Goal: Task Accomplishment & Management: Use online tool/utility

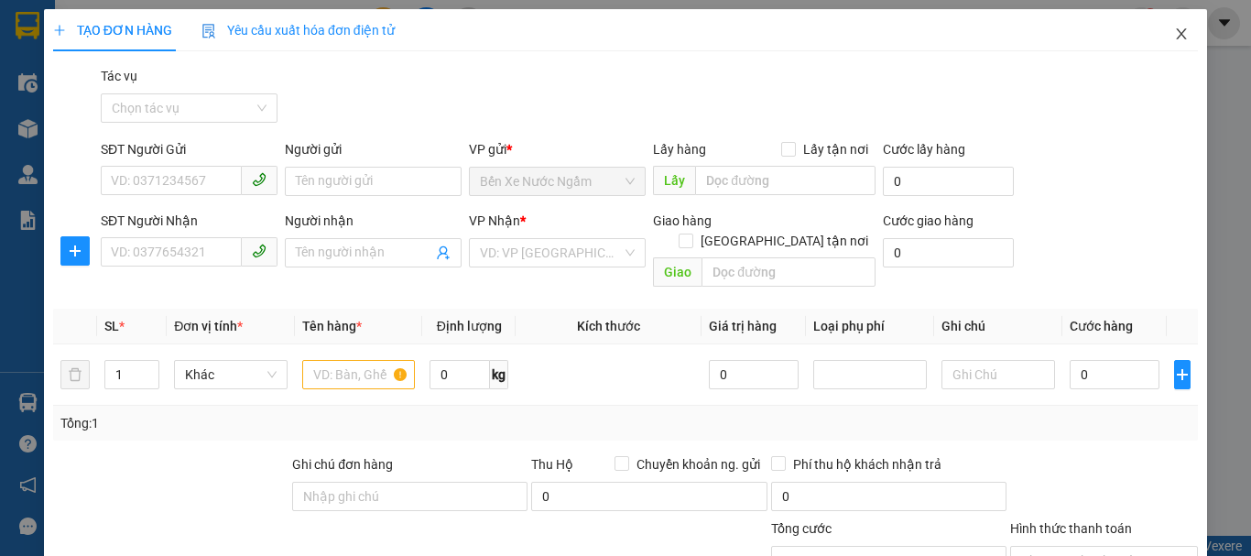
click at [1174, 40] on icon "close" at bounding box center [1181, 34] width 15 height 15
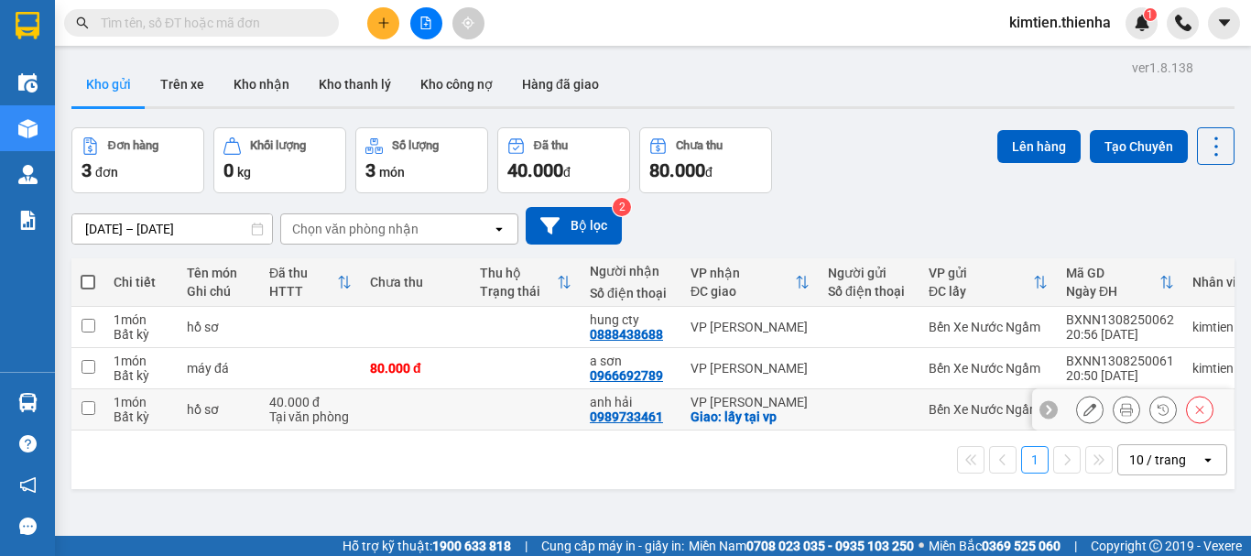
click at [287, 417] on div "Tại văn phòng" at bounding box center [310, 416] width 82 height 15
checkbox input "true"
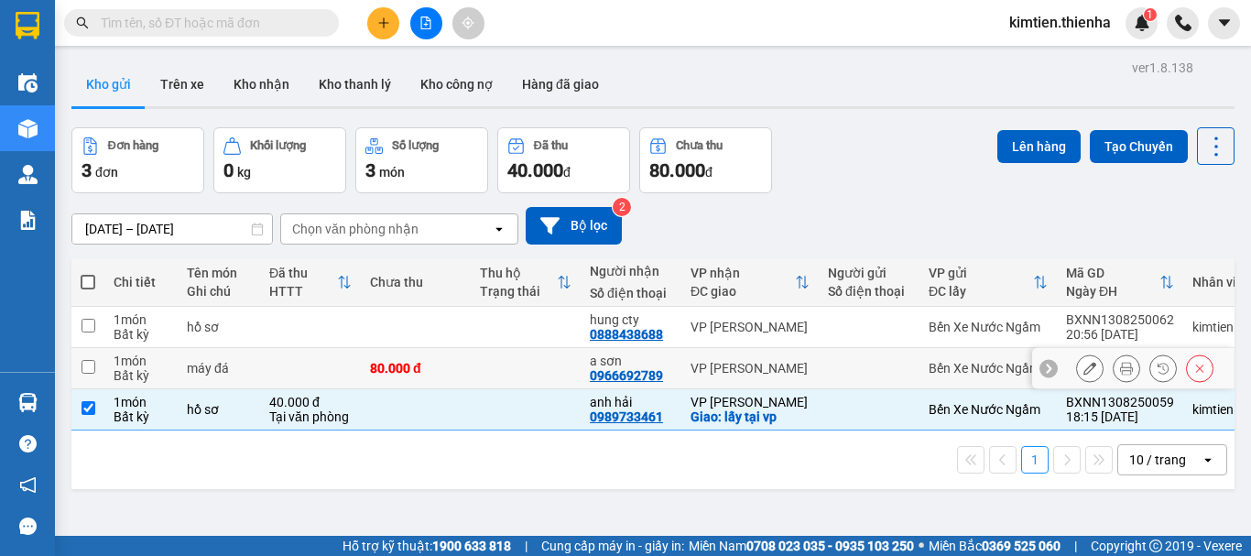
drag, startPoint x: 291, startPoint y: 381, endPoint x: 300, endPoint y: 335, distance: 46.7
click at [291, 380] on td at bounding box center [310, 368] width 101 height 41
checkbox input "true"
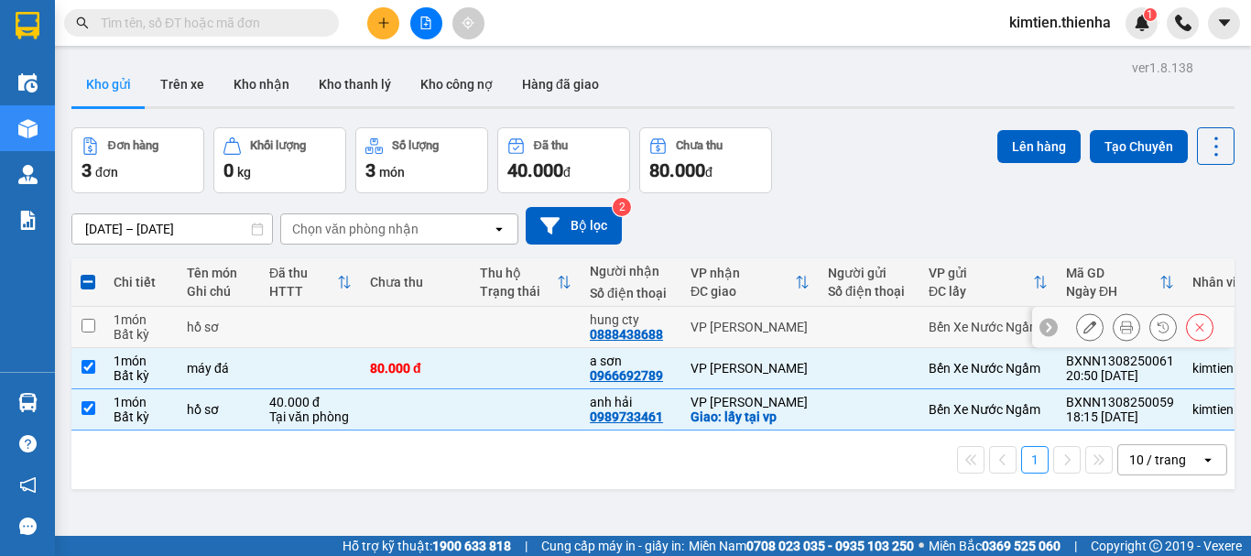
click at [301, 332] on td at bounding box center [310, 327] width 101 height 41
checkbox input "true"
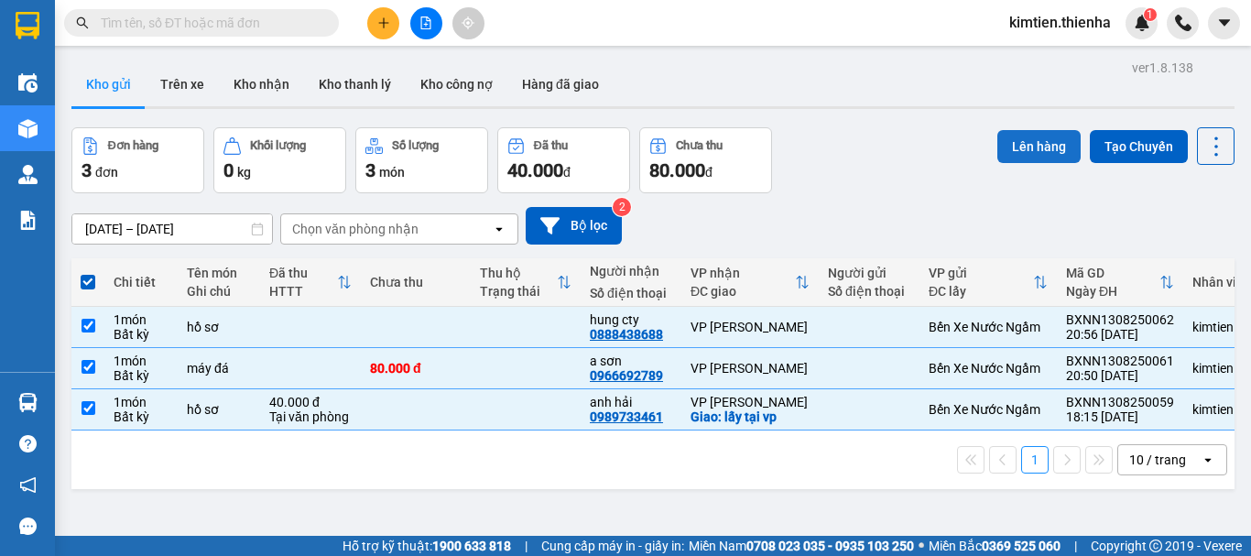
click at [1010, 154] on button "Lên hàng" at bounding box center [1038, 146] width 83 height 33
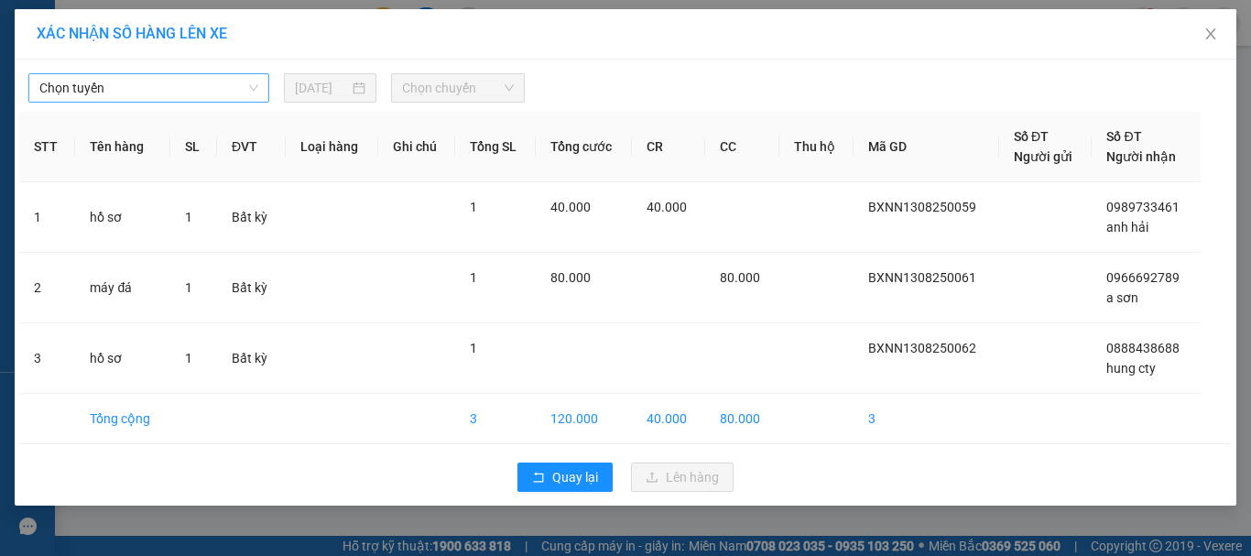
click at [141, 87] on span "Chọn tuyến" at bounding box center [148, 87] width 219 height 27
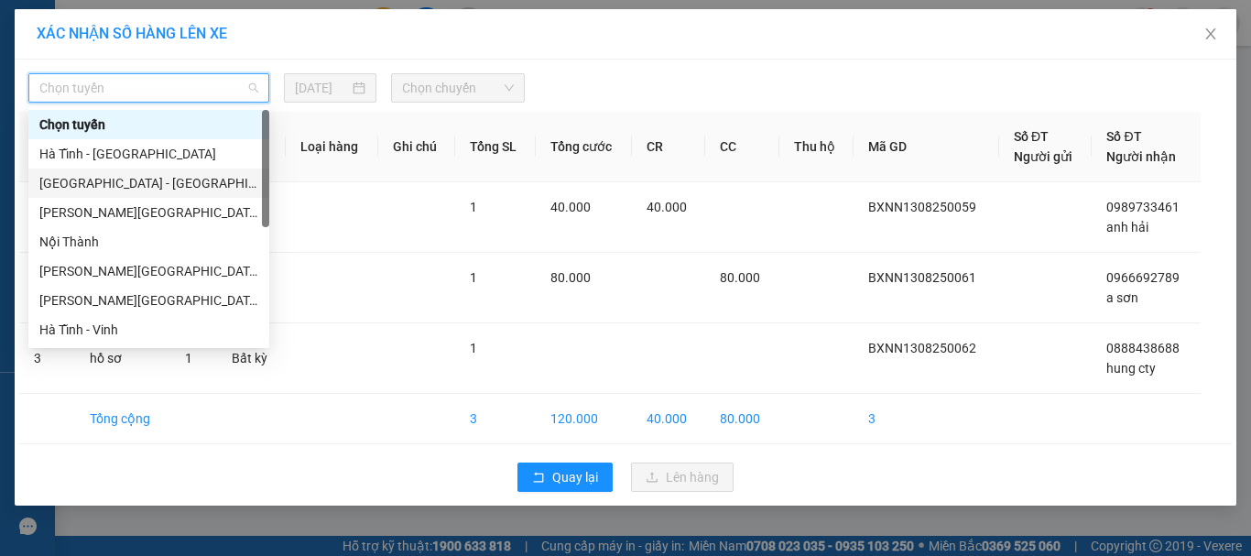
click at [58, 185] on div "[GEOGRAPHIC_DATA] - [GEOGRAPHIC_DATA]" at bounding box center [148, 183] width 219 height 20
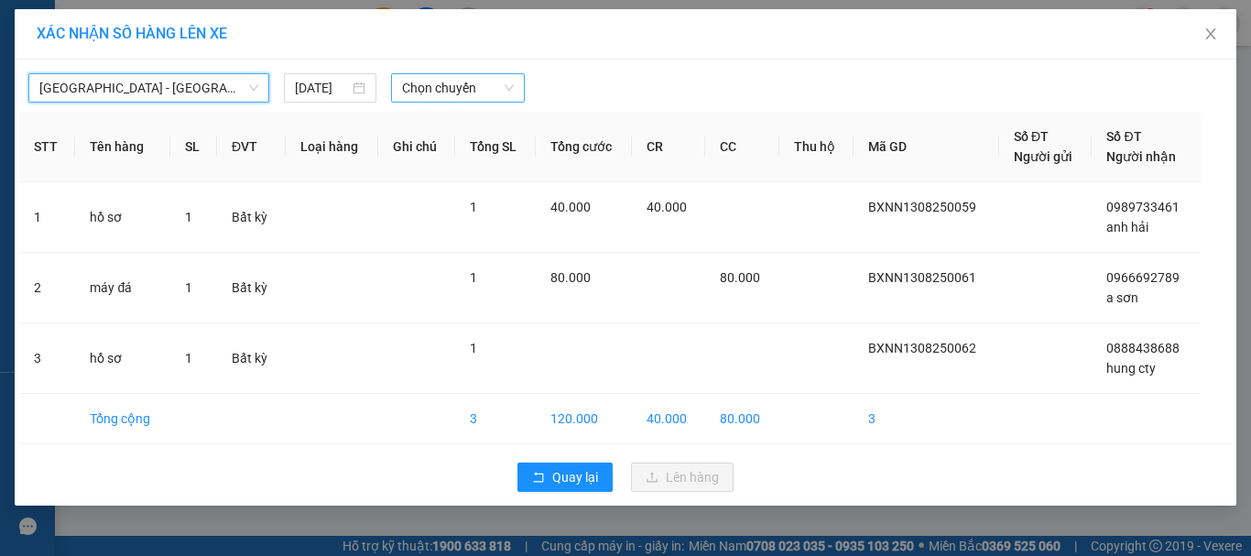
click at [464, 92] on span "Chọn chuyến" at bounding box center [458, 87] width 113 height 27
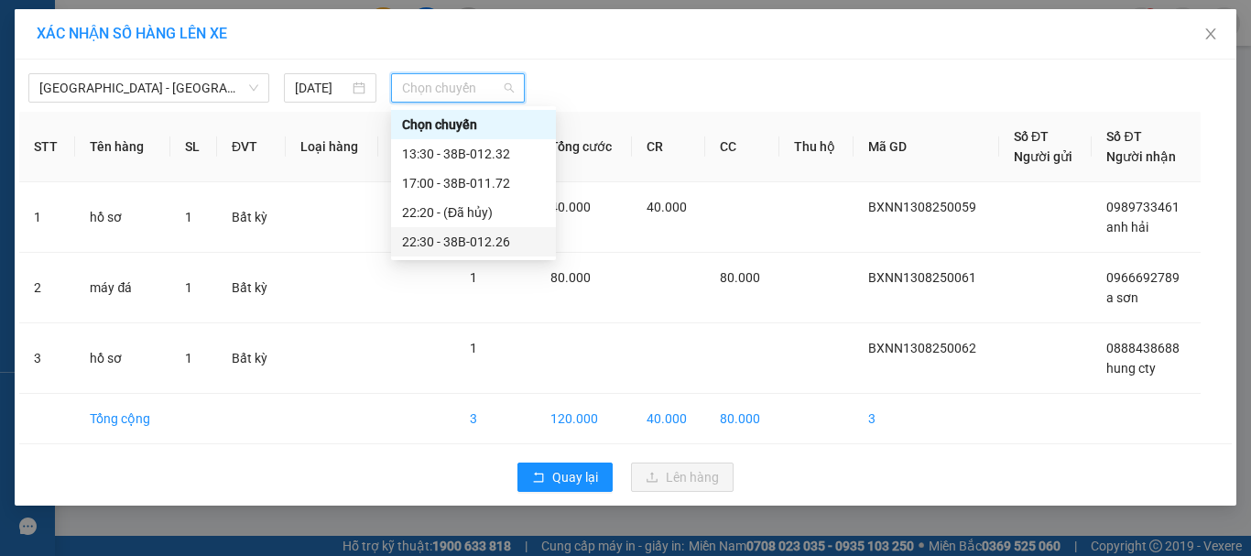
click at [428, 236] on div "22:30 - 38B-012.26" at bounding box center [473, 242] width 143 height 20
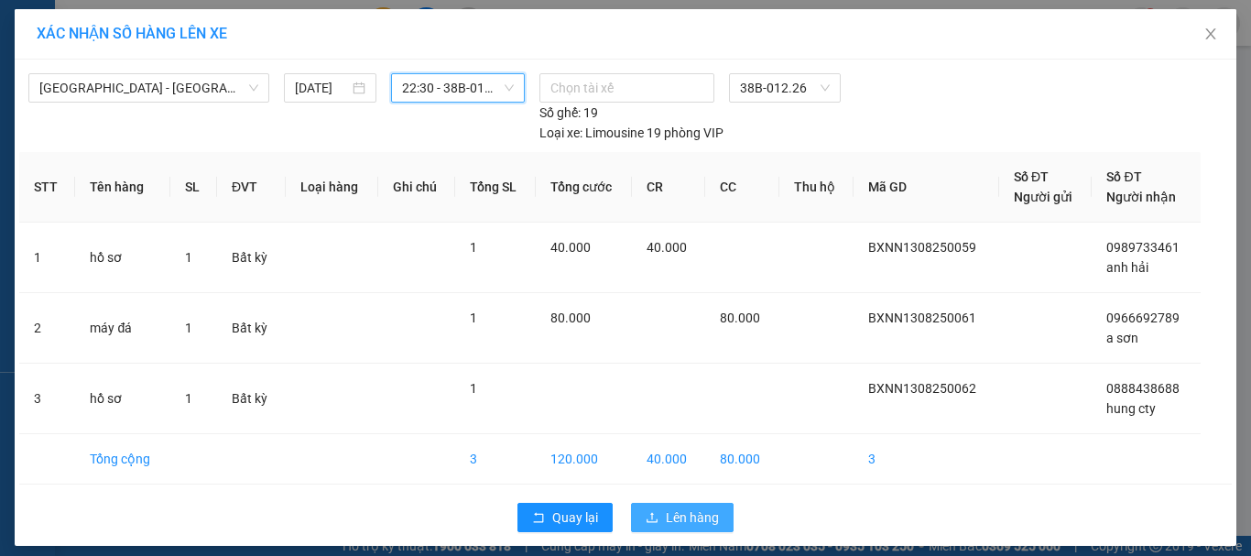
click at [657, 522] on button "Lên hàng" at bounding box center [682, 517] width 103 height 29
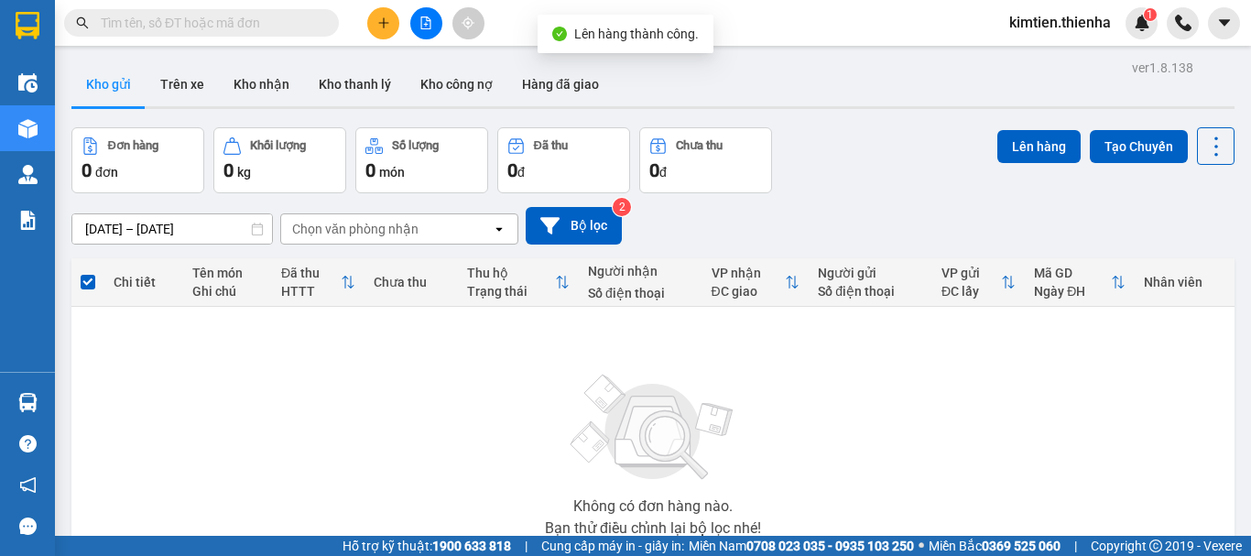
click at [428, 23] on icon "file-add" at bounding box center [425, 22] width 13 height 13
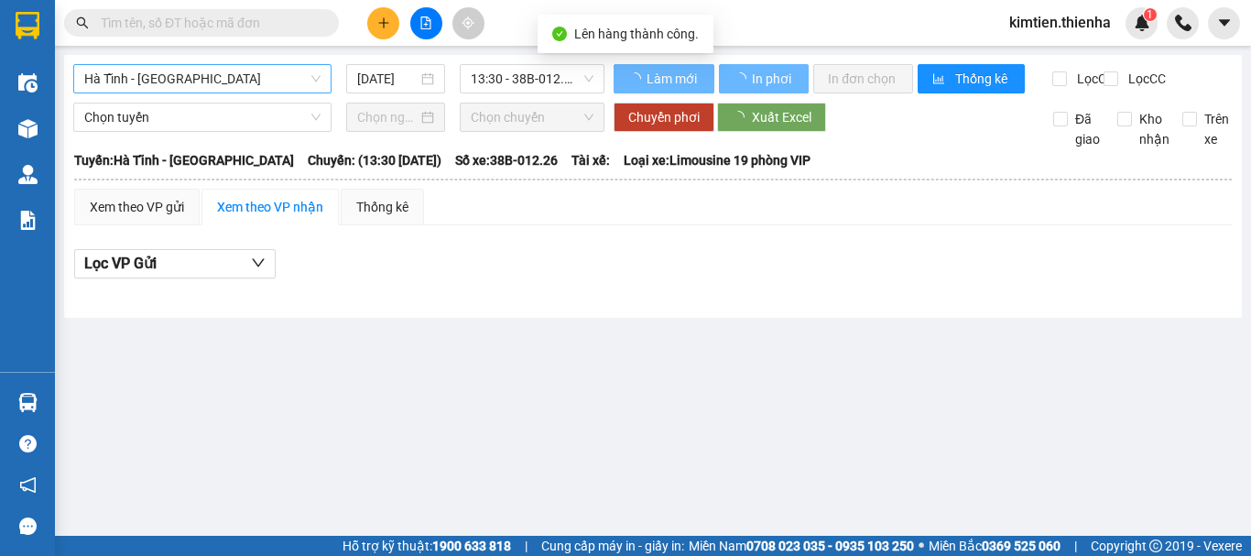
click at [124, 74] on span "Hà Tĩnh - [GEOGRAPHIC_DATA]" at bounding box center [202, 78] width 236 height 27
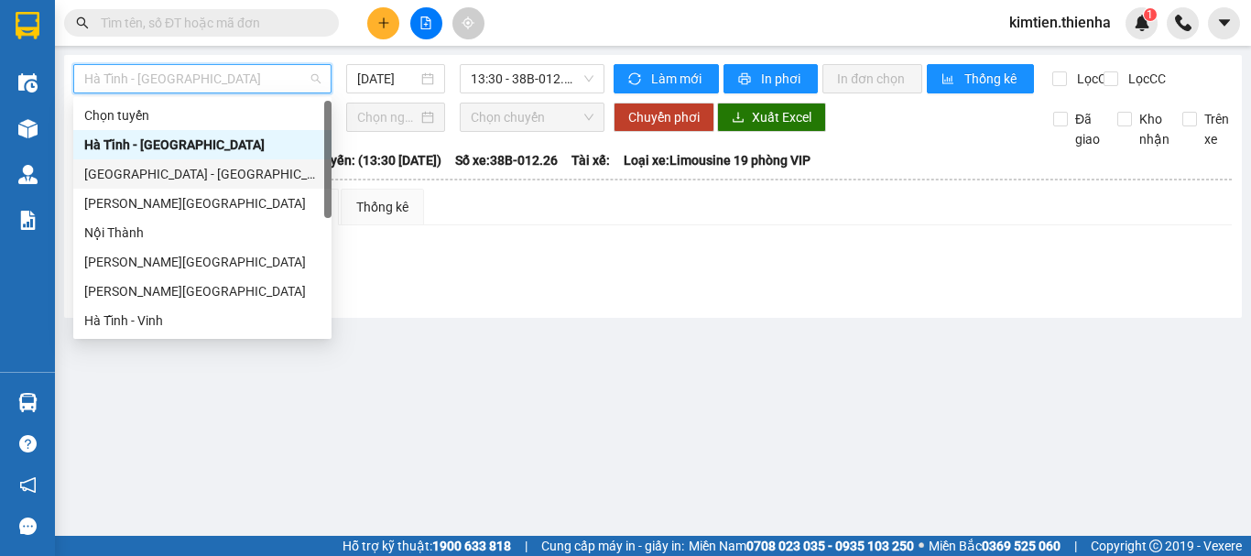
click at [118, 172] on div "[GEOGRAPHIC_DATA] - [GEOGRAPHIC_DATA]" at bounding box center [202, 174] width 236 height 20
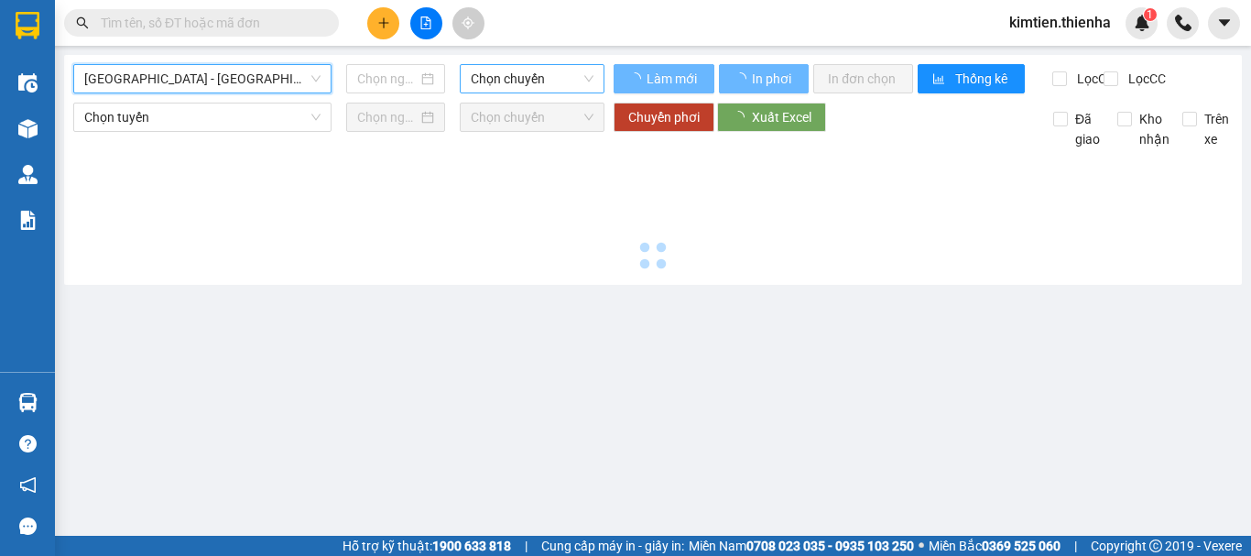
type input "[DATE]"
click at [533, 70] on span "Chọn chuyến" at bounding box center [532, 78] width 123 height 27
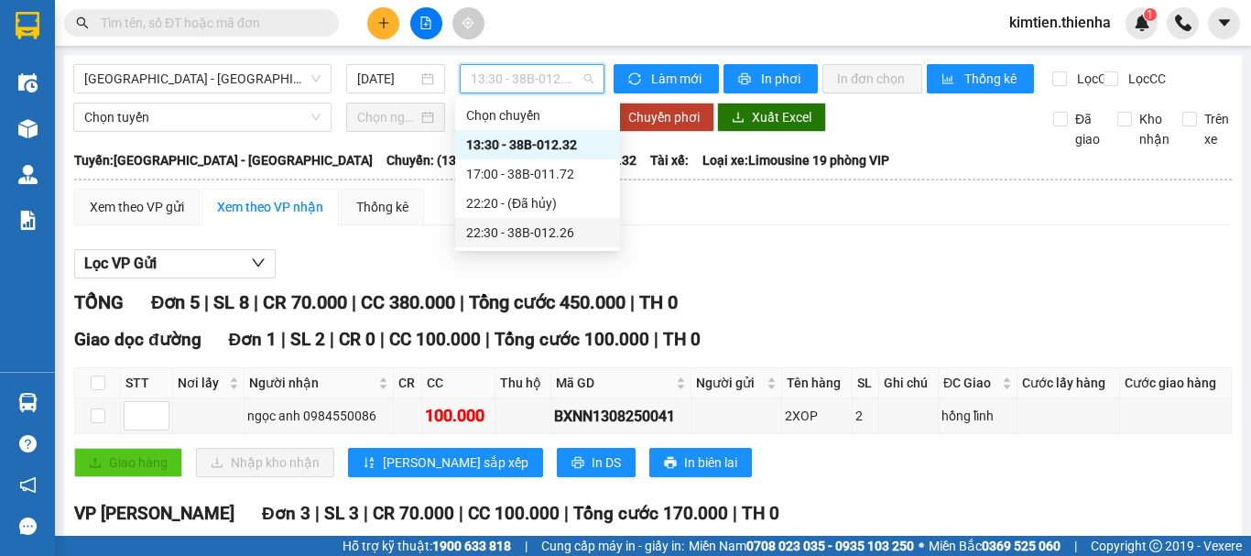
click at [519, 226] on div "22:30 - 38B-012.26" at bounding box center [537, 232] width 143 height 20
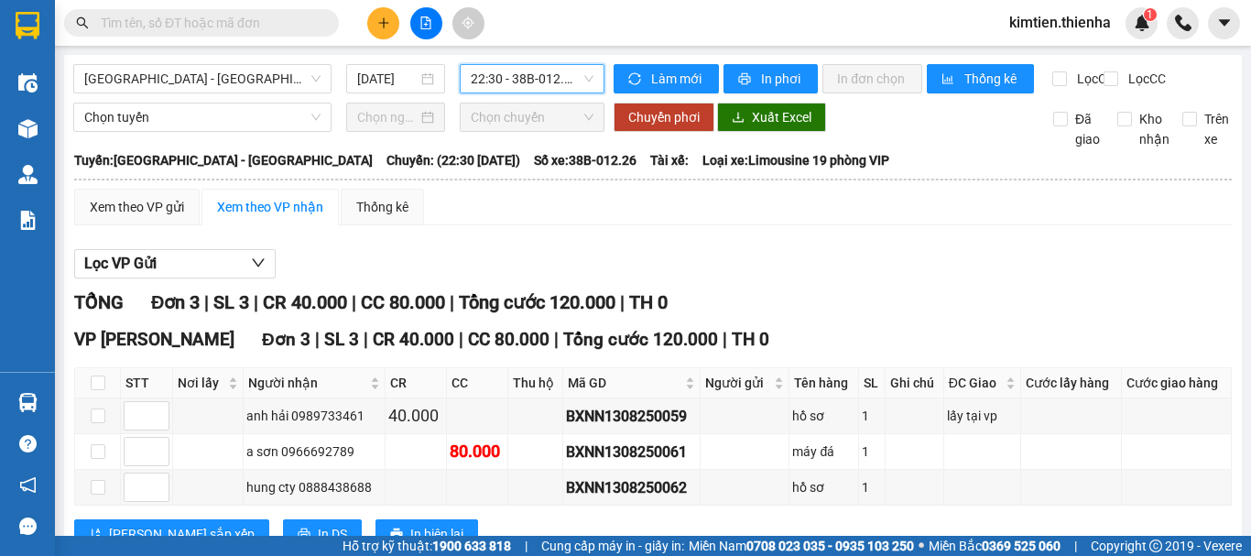
click at [428, 25] on icon "file-add" at bounding box center [425, 22] width 13 height 13
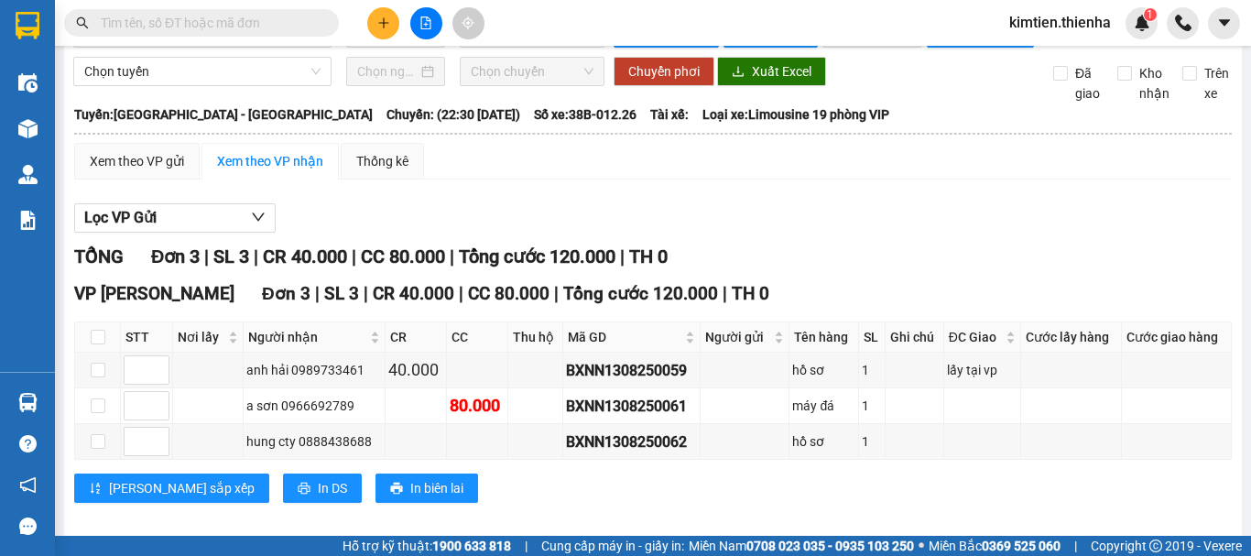
scroll to position [80, 0]
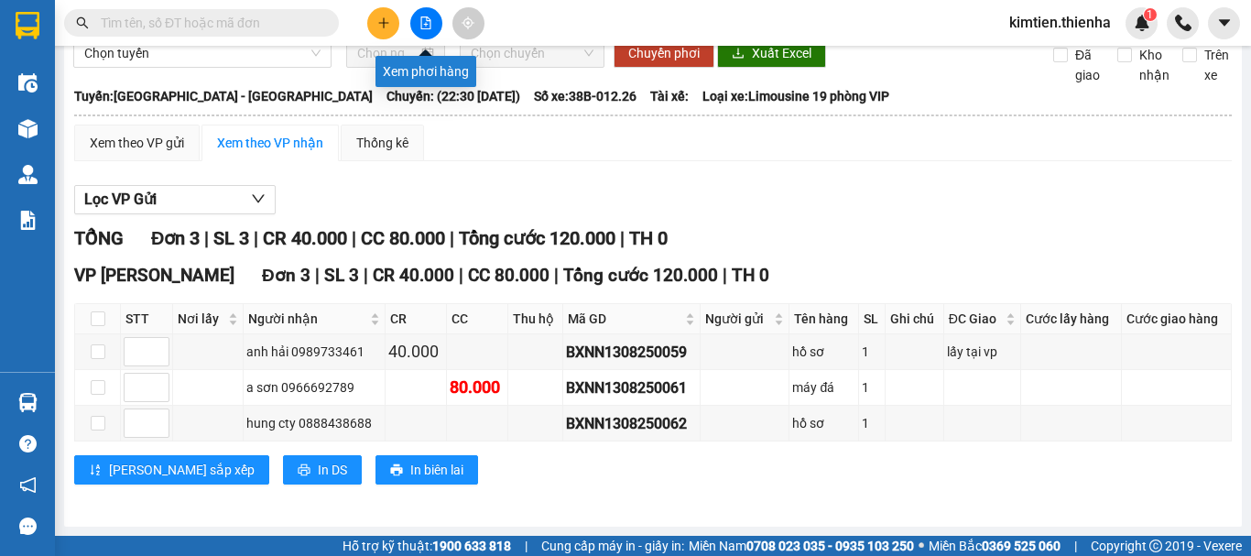
click at [425, 26] on icon "file-add" at bounding box center [425, 22] width 13 height 13
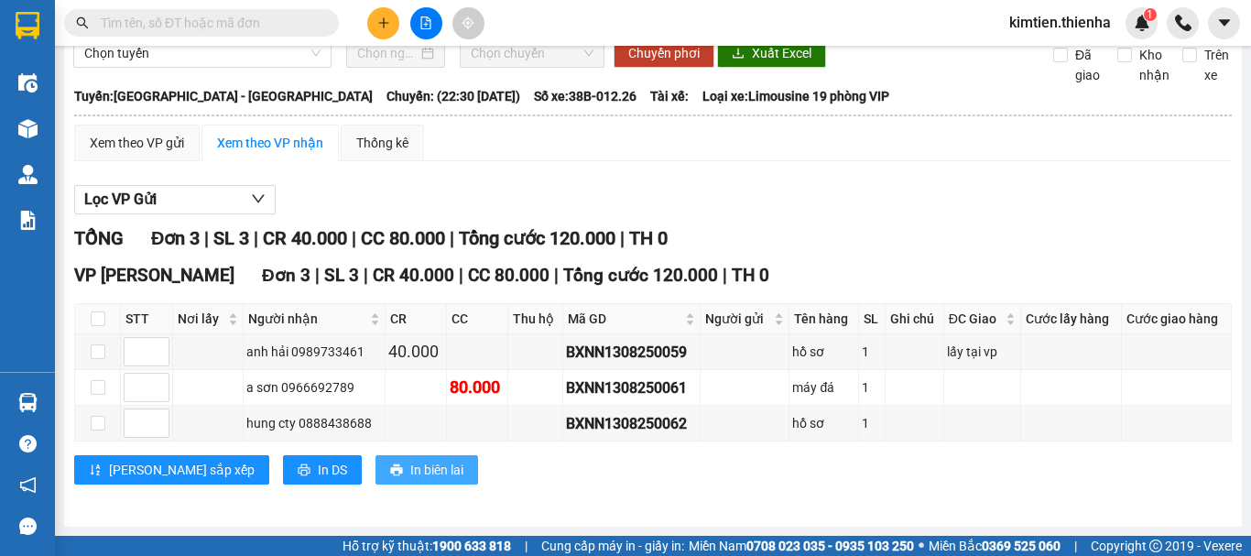
click at [390, 472] on icon "printer" at bounding box center [396, 470] width 12 height 12
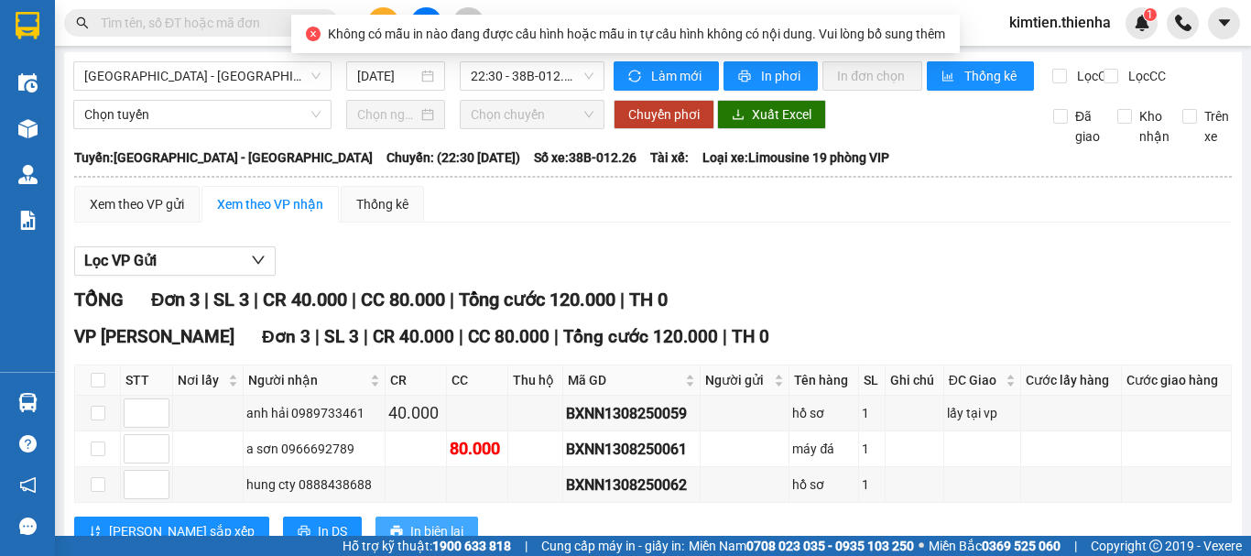
scroll to position [0, 0]
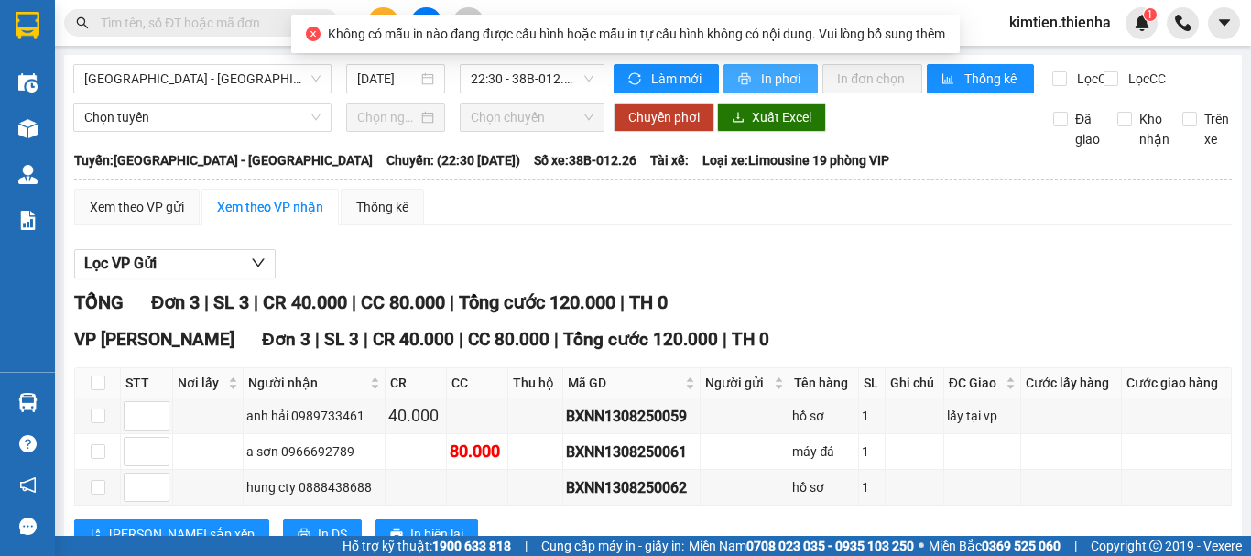
click at [774, 88] on span "In phơi" at bounding box center [782, 79] width 42 height 20
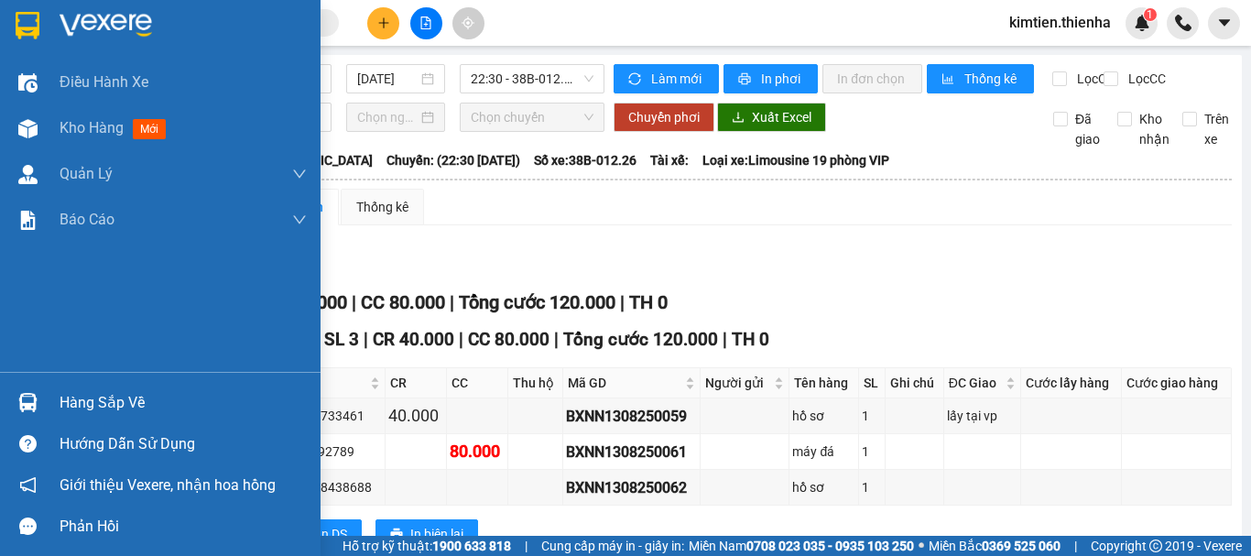
click at [38, 30] on img at bounding box center [28, 25] width 24 height 27
